Goal: Task Accomplishment & Management: Use online tool/utility

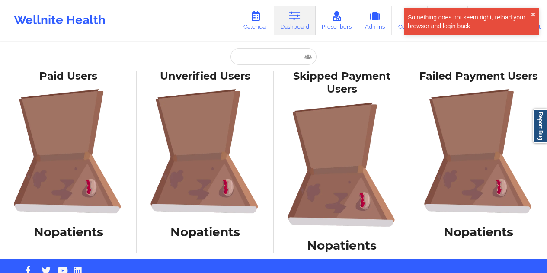
type input "[EMAIL_ADDRESS][DOMAIN_NAME]"
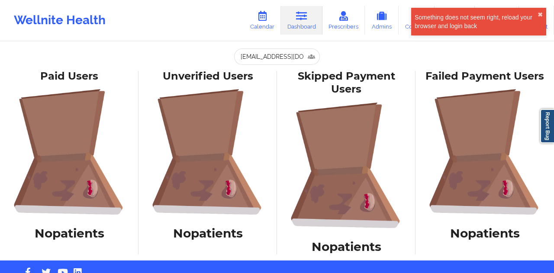
scroll to position [0, 7]
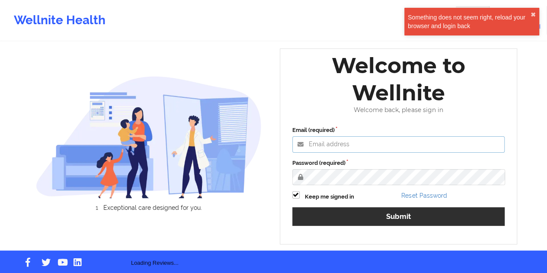
type input "[EMAIL_ADDRESS][DOMAIN_NAME]"
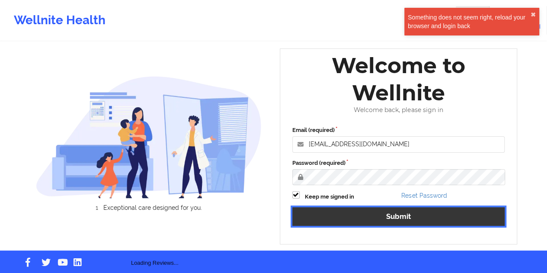
click at [411, 217] on button "Submit" at bounding box center [398, 216] width 213 height 19
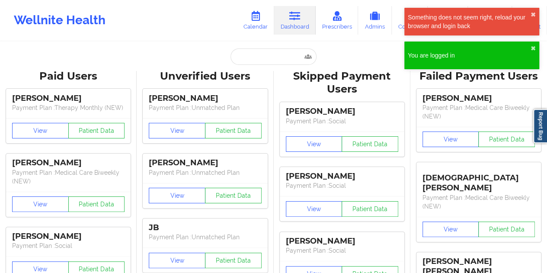
click at [294, 22] on link "Dashboard" at bounding box center [295, 20] width 42 height 29
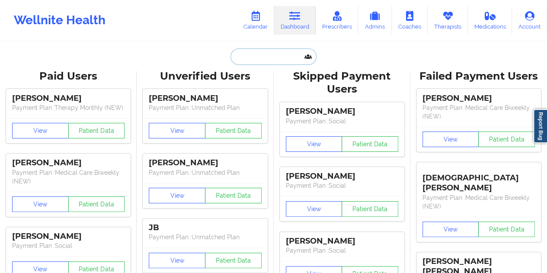
click at [270, 55] on input "text" at bounding box center [274, 56] width 86 height 16
paste input "bmaoqu@gmail.com"
type input "bmaoqu@gmail.com"
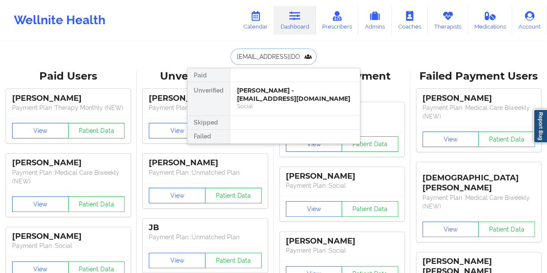
click at [266, 102] on div "Social" at bounding box center [295, 105] width 116 height 7
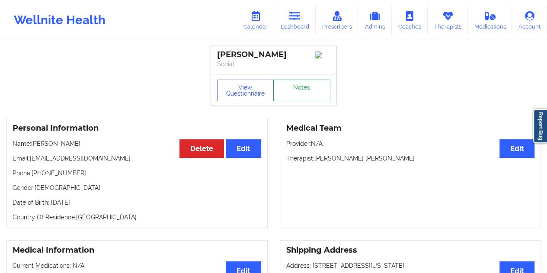
click at [300, 84] on link "Notes" at bounding box center [301, 91] width 57 height 22
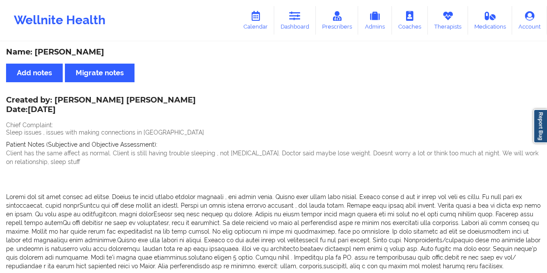
click at [75, 50] on div "Name: Sergio Grossi" at bounding box center [273, 52] width 535 height 10
copy div "Grossi"
click at [298, 23] on link "Dashboard" at bounding box center [295, 20] width 42 height 29
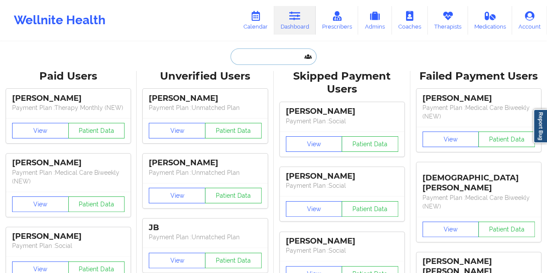
click at [273, 49] on input "text" at bounding box center [274, 56] width 86 height 16
paste input "brandonhenschke@gmail.com"
type input "brandonhenschke@gmail.com"
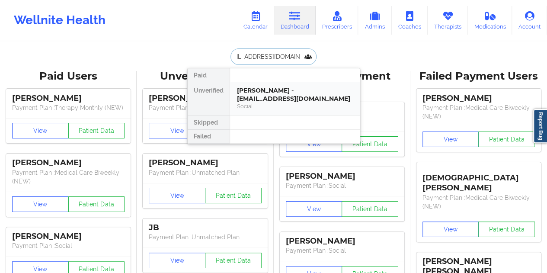
click at [299, 87] on div "Brandon Patrick Henschke - brandonhenschke@gmail.com" at bounding box center [295, 94] width 116 height 16
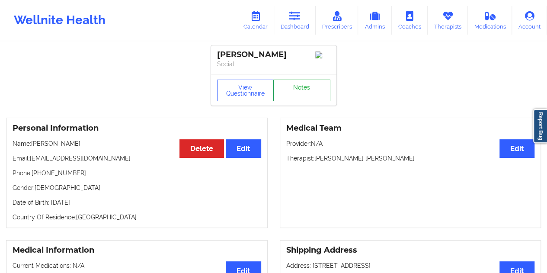
click at [301, 91] on link "Notes" at bounding box center [301, 91] width 57 height 22
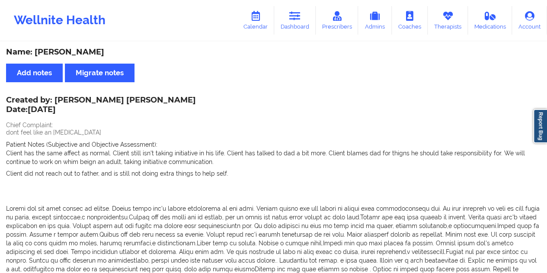
click at [131, 50] on div "Name: Brandon Patrick Henschke" at bounding box center [273, 52] width 535 height 10
copy div "Henschke"
click at [298, 21] on icon at bounding box center [294, 16] width 11 height 10
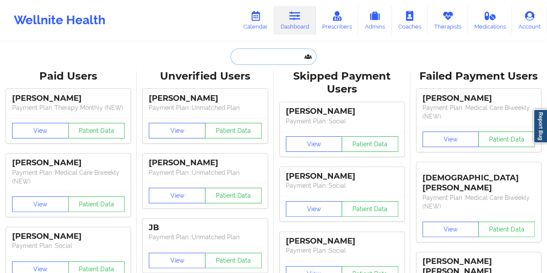
click at [268, 55] on input "text" at bounding box center [274, 56] width 86 height 16
paste input "tlichinchi@gmail.com"
type input "tlichinchi@gmail.com"
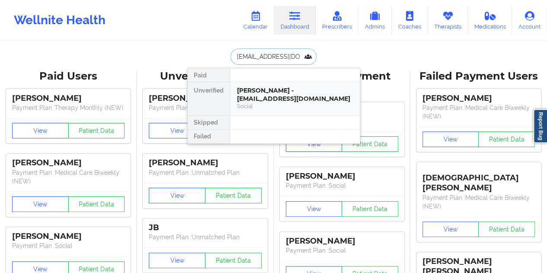
click at [276, 101] on div "Tyler Lichinchi - tlichinchi@gmail.com" at bounding box center [295, 94] width 116 height 16
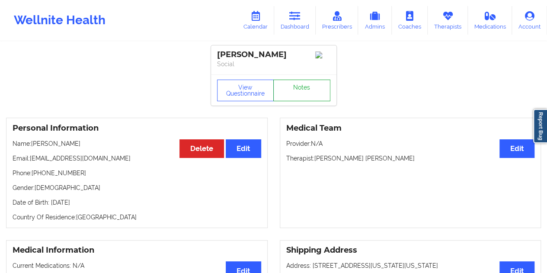
click at [301, 88] on link "Notes" at bounding box center [301, 91] width 57 height 22
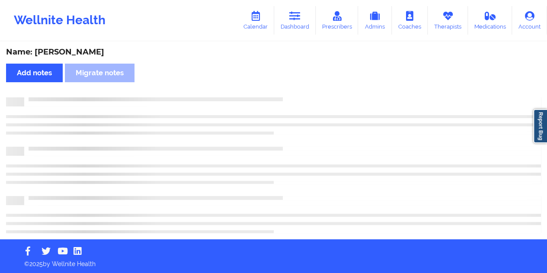
click at [74, 55] on div "Name: Tyler Lichinchi" at bounding box center [273, 52] width 535 height 10
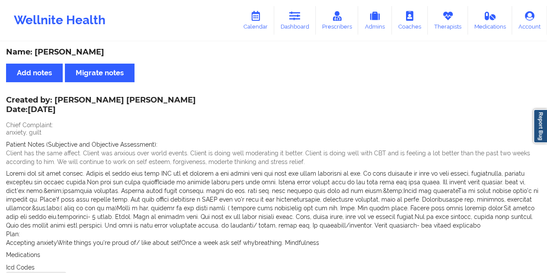
click at [74, 55] on div "Name: Tyler Lichinchi" at bounding box center [273, 52] width 535 height 10
copy div "Lichinchi"
click at [292, 26] on link "Dashboard" at bounding box center [295, 20] width 42 height 29
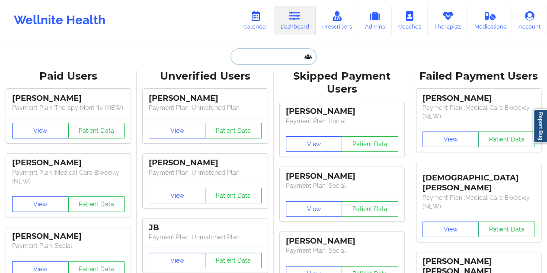
click at [270, 54] on input "text" at bounding box center [274, 56] width 86 height 16
paste input "sgrami87@gmail.com"
type input "sgrami87@gmail.com"
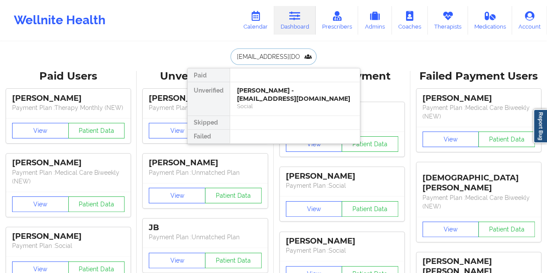
click at [267, 102] on div "Sheila Grami - sgrami87@gmail.com Social" at bounding box center [295, 98] width 130 height 33
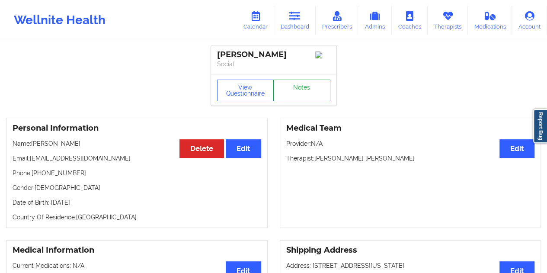
click at [287, 94] on link "Notes" at bounding box center [301, 91] width 57 height 22
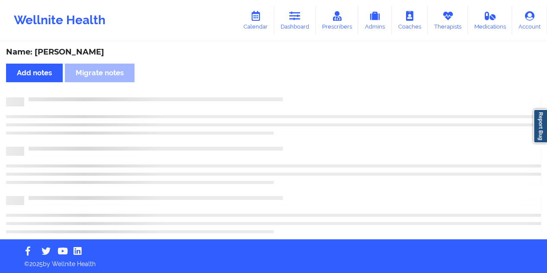
click at [72, 51] on div "Name: Sheila Grami" at bounding box center [273, 52] width 535 height 10
copy div "Grami"
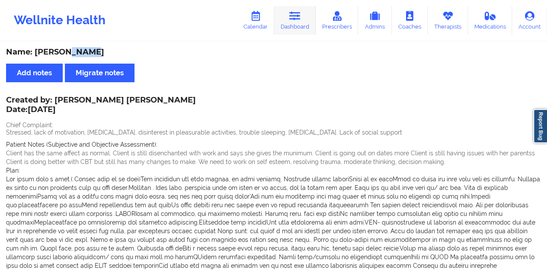
click at [299, 19] on icon at bounding box center [294, 16] width 11 height 10
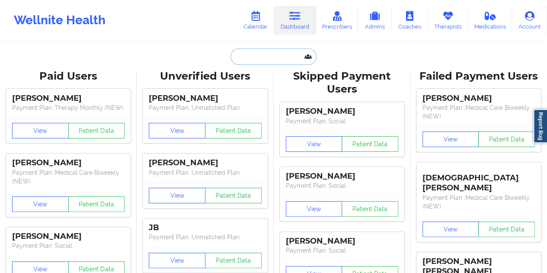
click at [269, 55] on input "text" at bounding box center [274, 56] width 86 height 16
paste input "mitchhward@gmail.com"
type input "mitchhward@gmail.com"
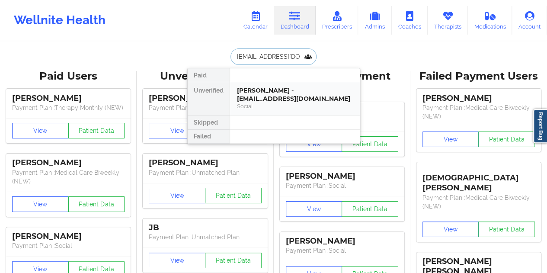
click at [271, 92] on div "Mitchell Ward - mitchhward@gmail.com" at bounding box center [295, 94] width 116 height 16
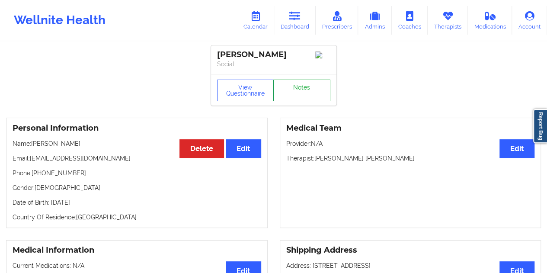
click at [298, 96] on link "Notes" at bounding box center [301, 91] width 57 height 22
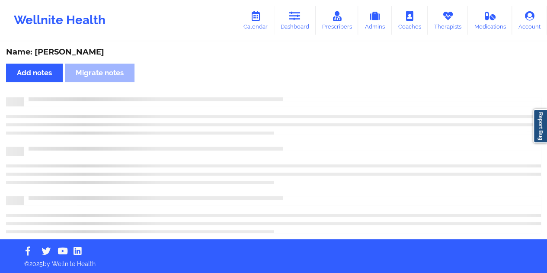
click at [82, 52] on div "Name: Mitchell Ward" at bounding box center [273, 52] width 535 height 10
copy div "Ward"
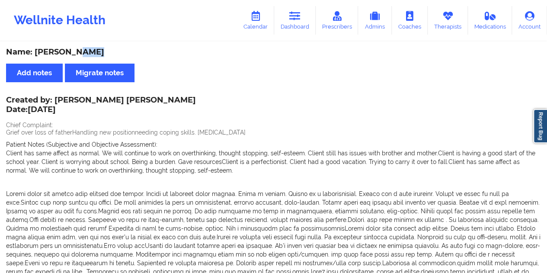
click at [272, 53] on div "Name: Mitchell Ward" at bounding box center [273, 52] width 535 height 10
click at [294, 17] on icon at bounding box center [294, 16] width 11 height 10
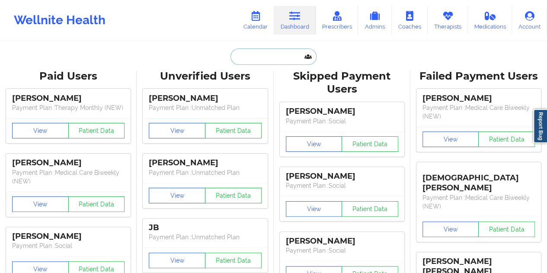
click at [262, 54] on input "text" at bounding box center [274, 56] width 86 height 16
paste input "vanessaj989@icloud.com"
type input "vanessaj989@icloud.com"
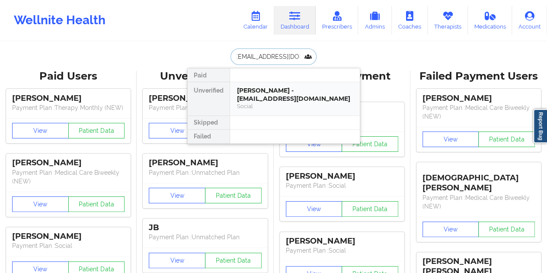
click at [278, 98] on div "Vanessa Scott - vanessaj989@icloud.com" at bounding box center [295, 94] width 116 height 16
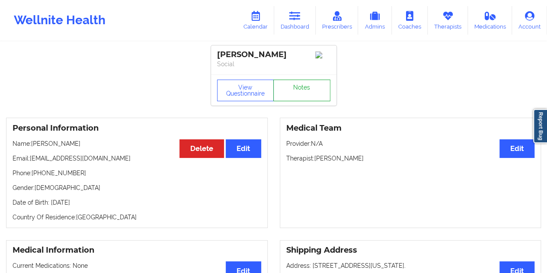
click at [296, 92] on link "Notes" at bounding box center [301, 91] width 57 height 22
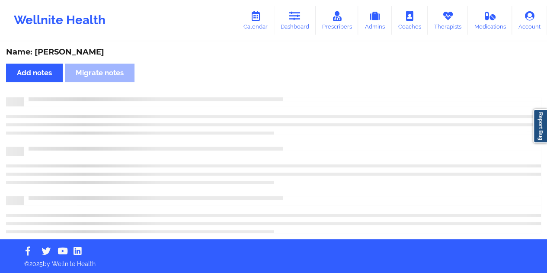
click at [88, 52] on div "Name: Vanessa Scott" at bounding box center [273, 52] width 535 height 10
copy div "Scott"
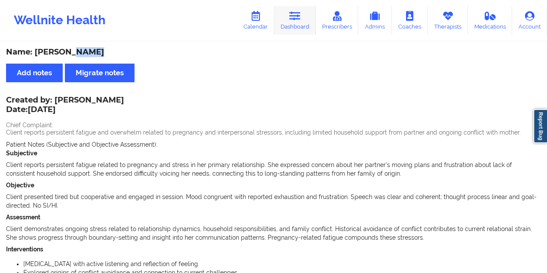
click at [299, 13] on icon at bounding box center [294, 16] width 11 height 10
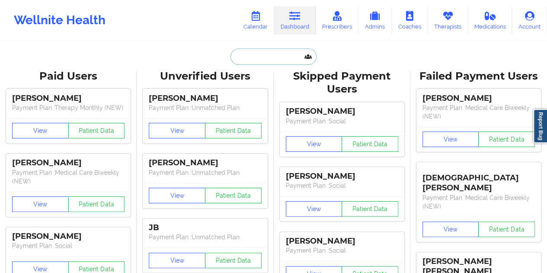
click at [260, 57] on input "text" at bounding box center [274, 56] width 86 height 16
paste input "ykhenry6@yahoo.com"
type input "ykhenry6@yahoo.com"
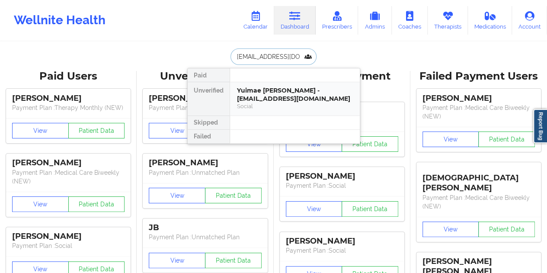
click at [264, 107] on div "Yuimae Henry - ykhenry6@yahoo.com Social" at bounding box center [295, 98] width 130 height 33
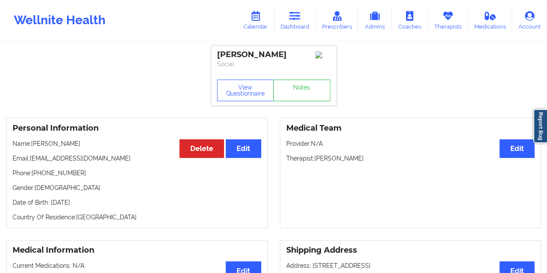
click at [286, 104] on div "View Questionnaire Notes" at bounding box center [273, 89] width 125 height 31
click at [302, 96] on link "Notes" at bounding box center [301, 91] width 57 height 22
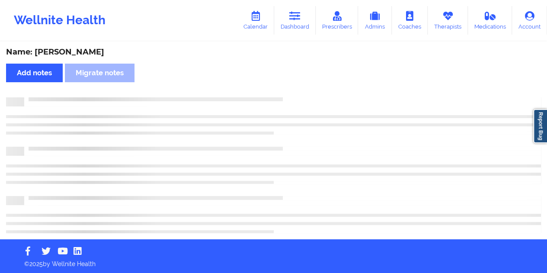
click at [82, 51] on div "Name: Yuimae Henry" at bounding box center [273, 52] width 535 height 10
copy div "Henry"
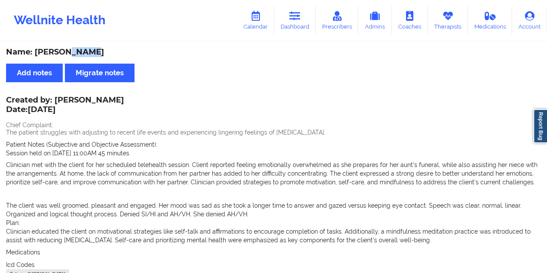
drag, startPoint x: 56, startPoint y: 100, endPoint x: 112, endPoint y: 99, distance: 55.8
click at [112, 99] on div "Created by: Jennifer Quick Date: 9/18/2025" at bounding box center [65, 106] width 118 height 20
copy div "Jennifer Quick"
drag, startPoint x: 298, startPoint y: 29, endPoint x: 293, endPoint y: 39, distance: 11.0
click at [298, 29] on link "Dashboard" at bounding box center [295, 20] width 42 height 29
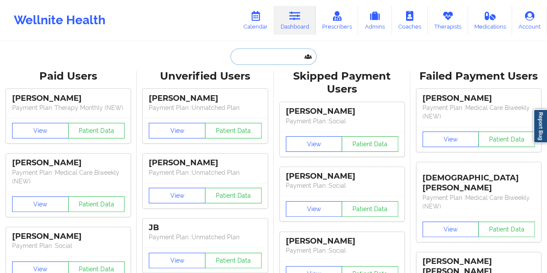
click at [269, 60] on input "text" at bounding box center [274, 56] width 86 height 16
paste input "kylemorales29@icloud.com"
type input "kylemorales29@icloud.com"
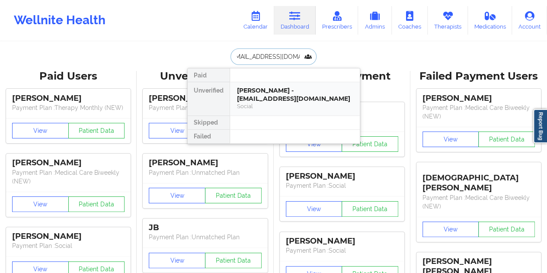
click at [271, 93] on div "Kyle Morales - kylemorales29@icloud.com" at bounding box center [295, 94] width 116 height 16
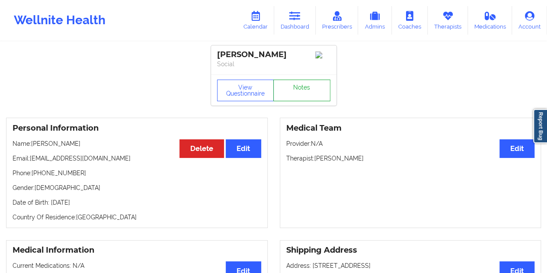
click at [295, 88] on link "Notes" at bounding box center [301, 91] width 57 height 22
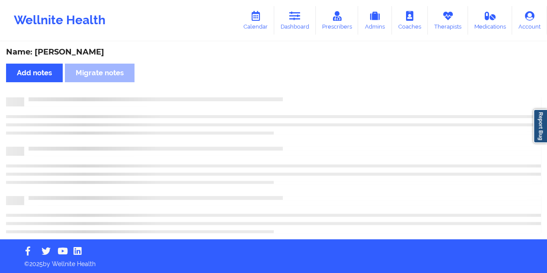
click at [75, 52] on div "Name: Kyle Morales" at bounding box center [273, 52] width 535 height 10
copy div "Morales"
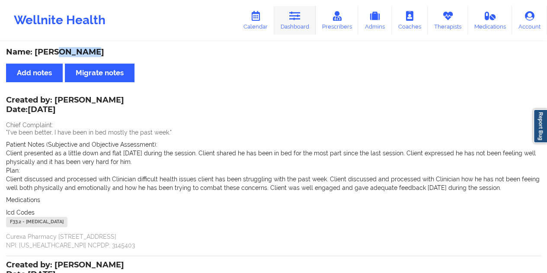
click at [304, 17] on link "Dashboard" at bounding box center [295, 20] width 42 height 29
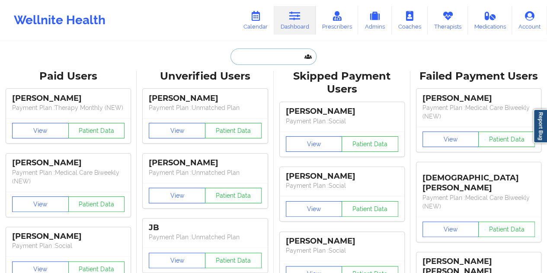
click at [267, 58] on input "text" at bounding box center [274, 56] width 86 height 16
paste input "mattcoaudiovideo@gmail.com"
type input "mattcoaudiovideo@gmail.com"
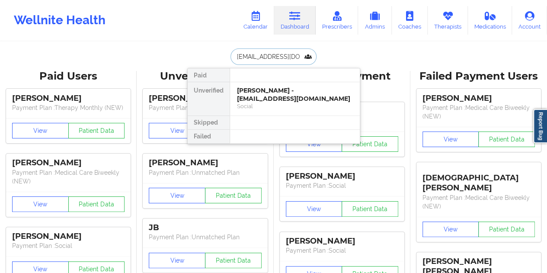
scroll to position [0, 15]
click at [268, 105] on div "Social" at bounding box center [295, 105] width 116 height 7
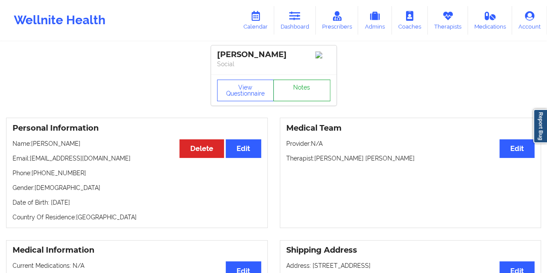
click at [301, 92] on link "Notes" at bounding box center [301, 91] width 57 height 22
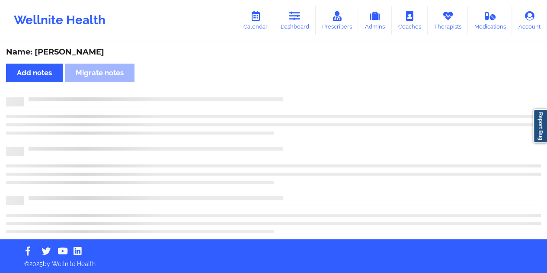
click at [111, 46] on div "Name: Matthew M Charles Add notes Migrate notes" at bounding box center [273, 140] width 547 height 197
copy div "Charles"
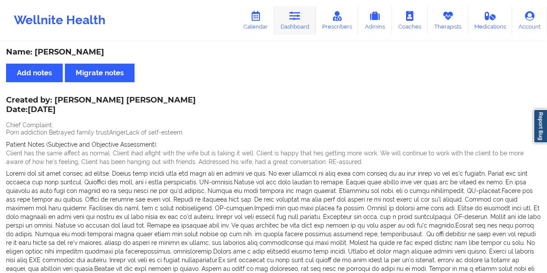
click at [299, 24] on link "Dashboard" at bounding box center [295, 20] width 42 height 29
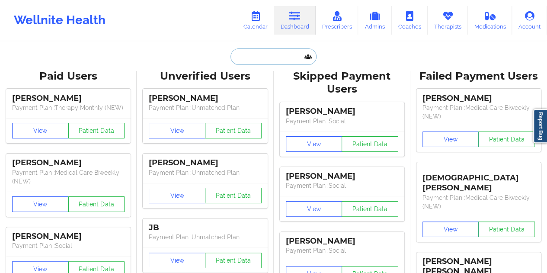
click at [257, 59] on input "text" at bounding box center [274, 56] width 86 height 16
paste input "stephen.ventura@gmail.com"
type input "stephen.ventura@gmail.com"
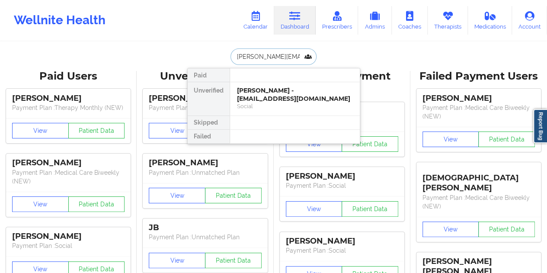
scroll to position [0, 10]
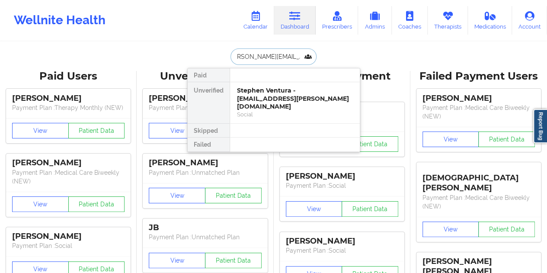
click at [284, 111] on div "Social" at bounding box center [295, 114] width 116 height 7
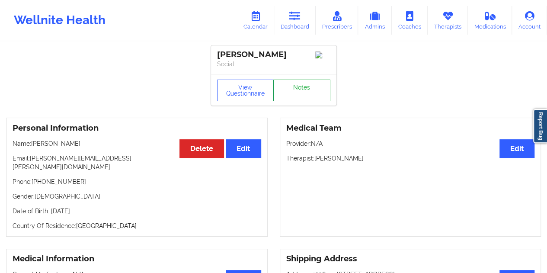
click at [308, 89] on link "Notes" at bounding box center [301, 91] width 57 height 22
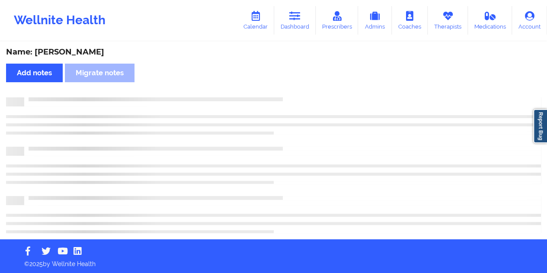
click at [82, 48] on div "Name: Stephen Ventura" at bounding box center [273, 52] width 535 height 10
